Goal: Communication & Community: Ask a question

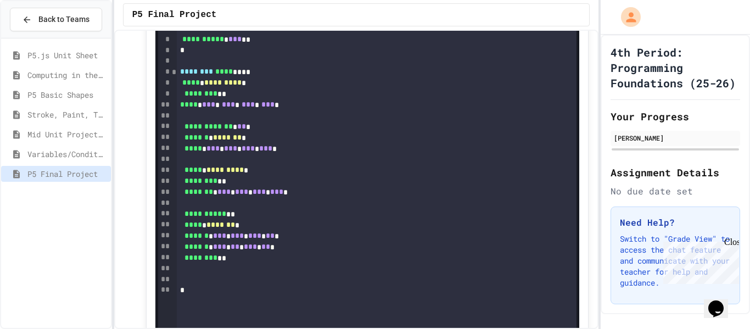
scroll to position [232, 0]
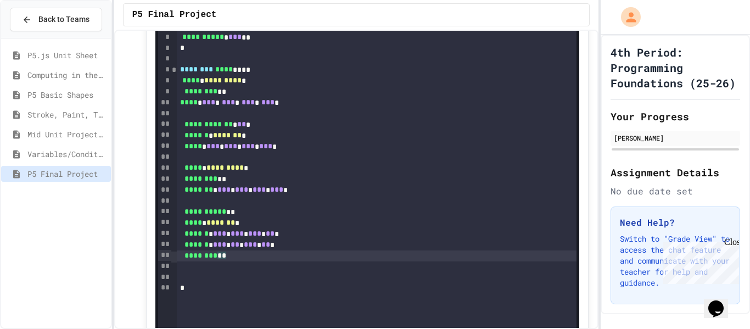
click at [231, 261] on div "******** * *" at bounding box center [377, 255] width 400 height 11
click at [226, 275] on div "To enrich screen reader interactions, please activate Accessibility in Grammarl…" at bounding box center [377, 277] width 400 height 11
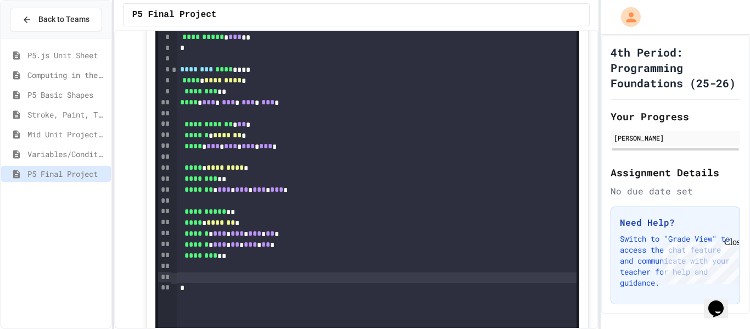
click at [205, 268] on div "To enrich screen reader interactions, please activate Accessibility in Grammarl…" at bounding box center [377, 266] width 400 height 11
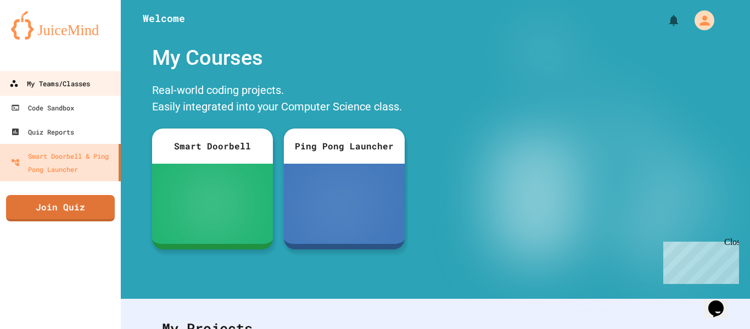
click at [24, 81] on div "My Teams/Classes" at bounding box center [49, 84] width 81 height 14
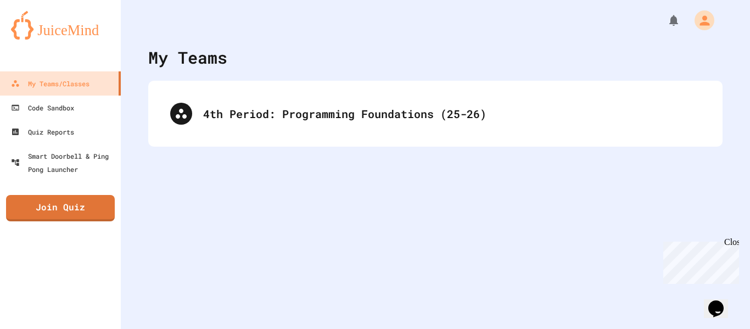
click at [237, 87] on div "4th Period: Programming Foundations (25-26)" at bounding box center [435, 114] width 574 height 66
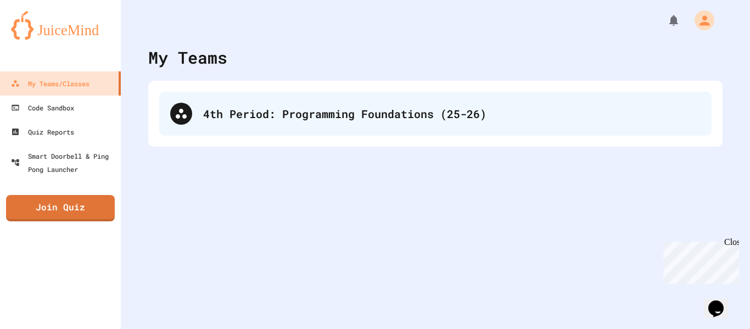
click at [236, 105] on div "4th Period: Programming Foundations (25-26)" at bounding box center [452, 113] width 498 height 16
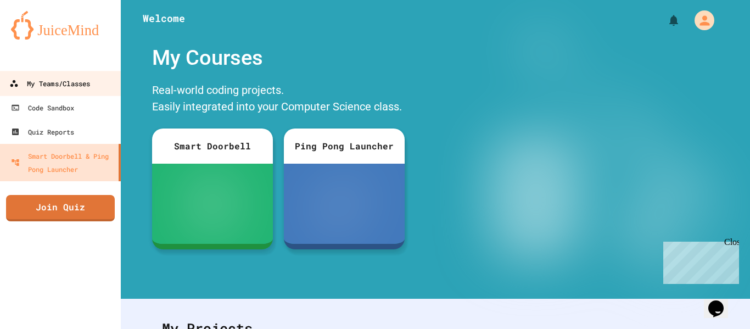
click at [108, 80] on link "My Teams/Classes" at bounding box center [60, 83] width 125 height 25
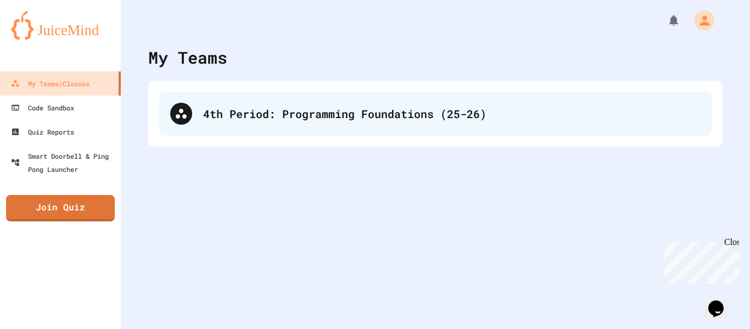
click at [365, 135] on div "4th Period: Programming Foundations (25-26)" at bounding box center [435, 114] width 552 height 44
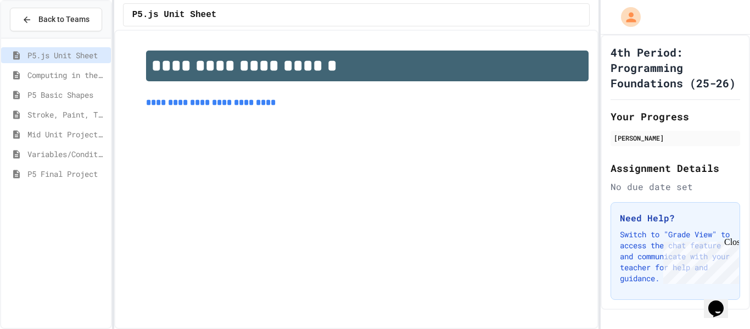
click at [64, 171] on span "P5 Final Project" at bounding box center [66, 174] width 79 height 12
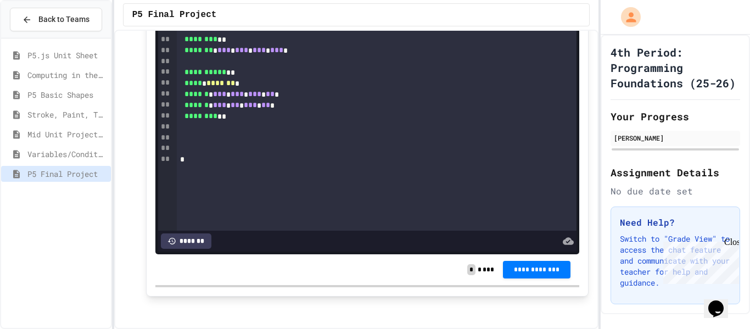
scroll to position [375, 0]
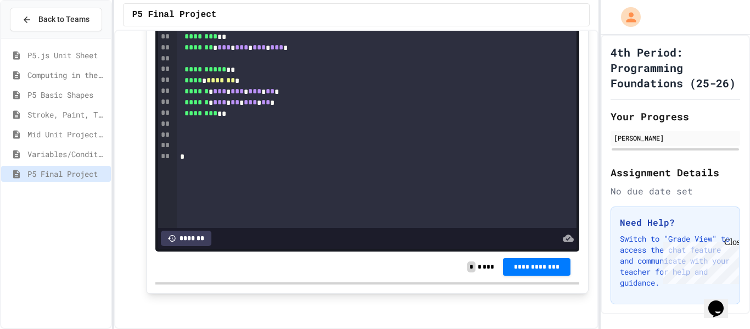
click at [714, 299] on button "Opens Chat This icon Opens the chat window." at bounding box center [716, 308] width 24 height 19
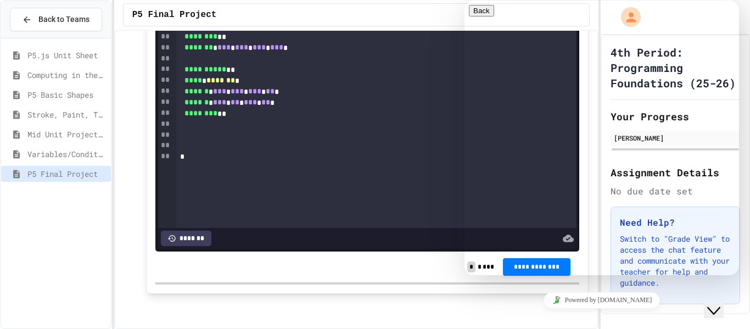
click at [479, 16] on button "Back" at bounding box center [481, 11] width 25 height 12
click at [741, 29] on div at bounding box center [675, 17] width 149 height 35
click at [718, 304] on icon "Close Chat This icon closes the chat window." at bounding box center [713, 310] width 13 height 13
